Goal: Register for event/course

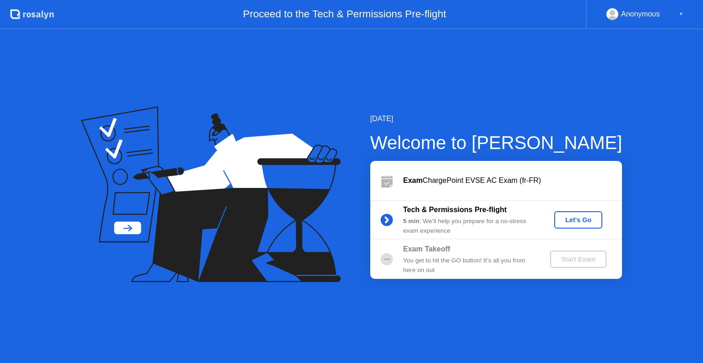
click at [587, 222] on div "Let's Go" at bounding box center [578, 220] width 41 height 7
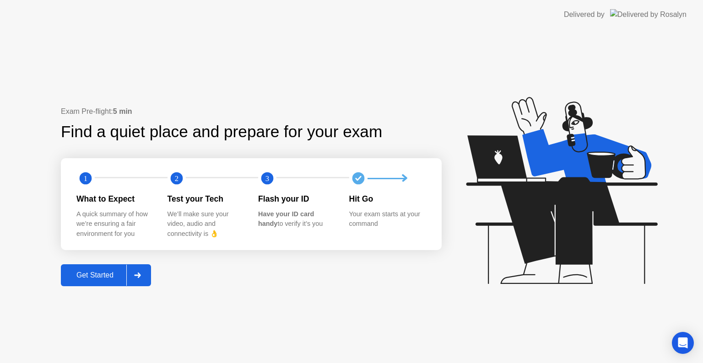
click at [88, 275] on div "Get Started" at bounding box center [95, 275] width 63 height 8
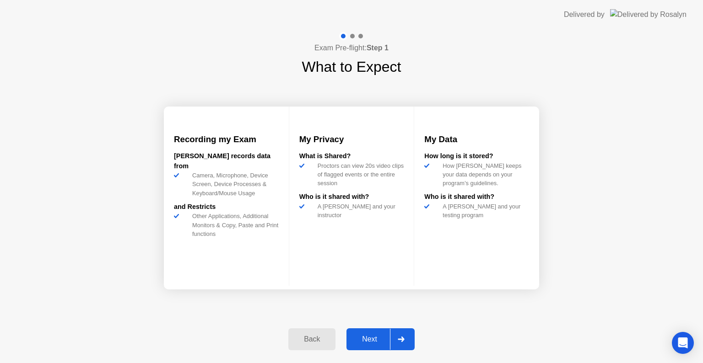
click at [375, 333] on button "Next" at bounding box center [381, 340] width 68 height 22
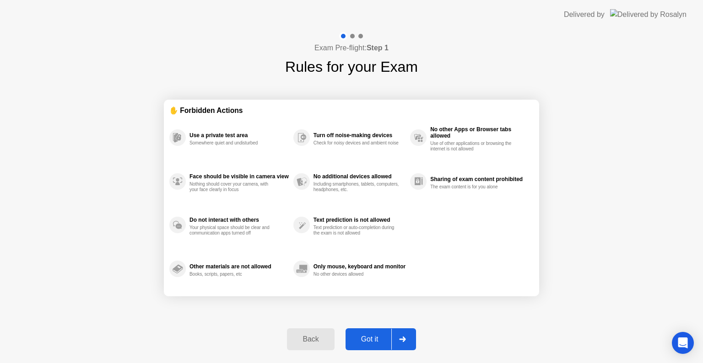
click at [375, 333] on button "Got it" at bounding box center [381, 340] width 70 height 22
select select "**********"
select select "*******"
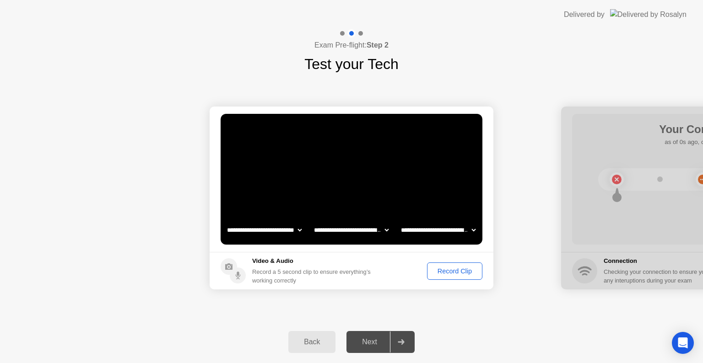
click at [456, 271] on div "Record Clip" at bounding box center [454, 271] width 49 height 7
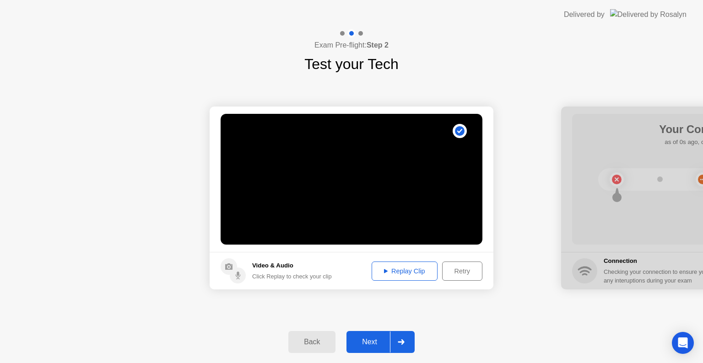
click at [374, 336] on button "Next" at bounding box center [381, 342] width 68 height 22
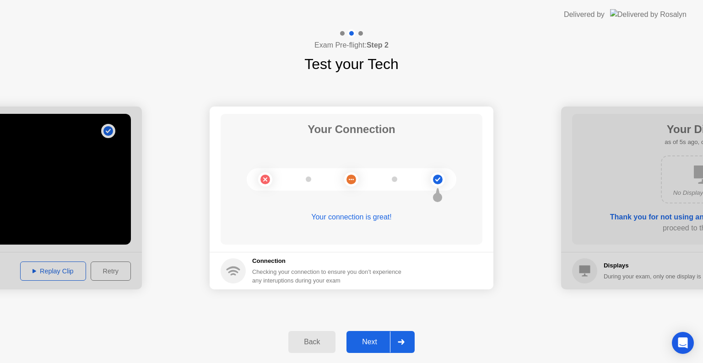
click at [316, 345] on div "Back" at bounding box center [312, 342] width 42 height 8
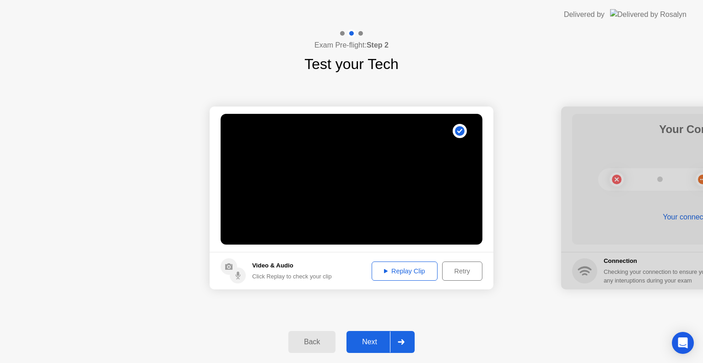
click at [316, 345] on div "Back" at bounding box center [312, 342] width 42 height 8
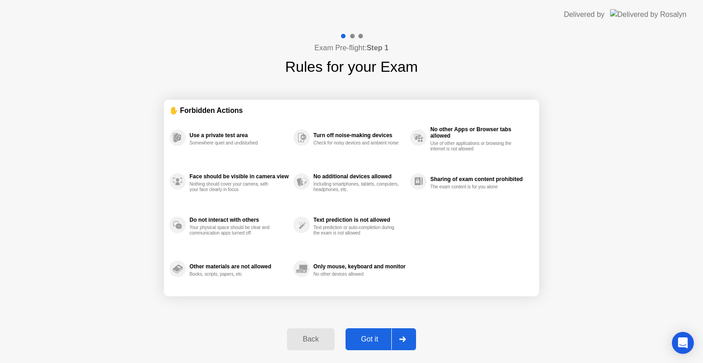
click at [316, 345] on button "Back" at bounding box center [310, 340] width 47 height 22
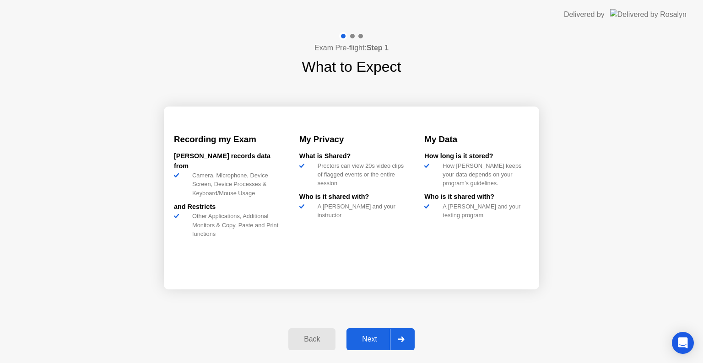
click at [316, 345] on button "Back" at bounding box center [311, 340] width 47 height 22
